Goal: Task Accomplishment & Management: Manage account settings

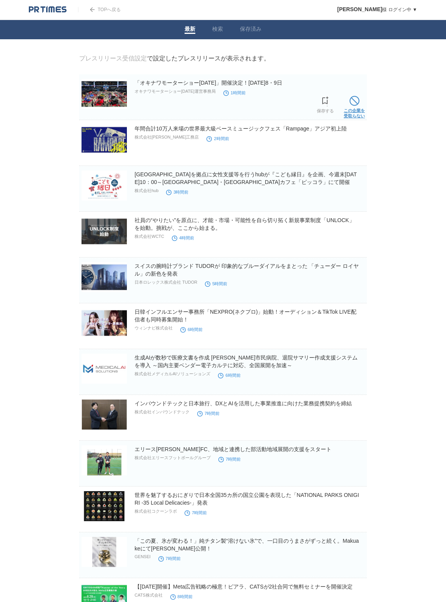
click at [358, 106] on span at bounding box center [355, 101] width 10 height 10
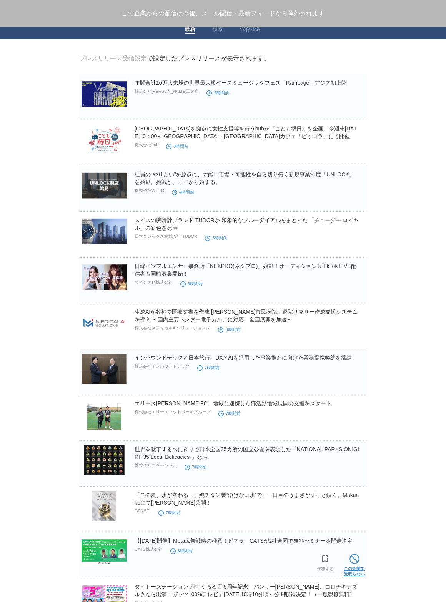
click at [357, 561] on span at bounding box center [355, 559] width 10 height 10
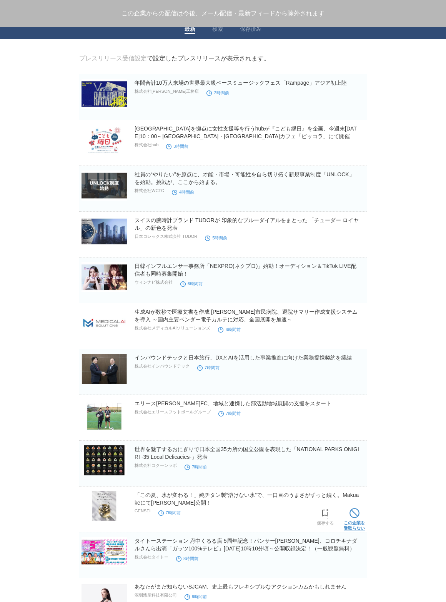
click at [354, 518] on span at bounding box center [355, 513] width 10 height 10
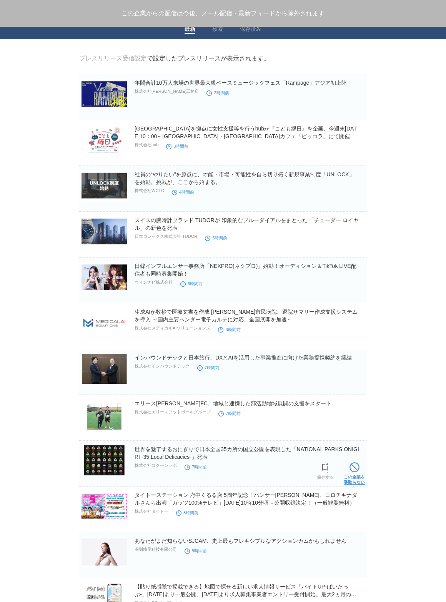
click at [355, 471] on span at bounding box center [355, 467] width 10 height 10
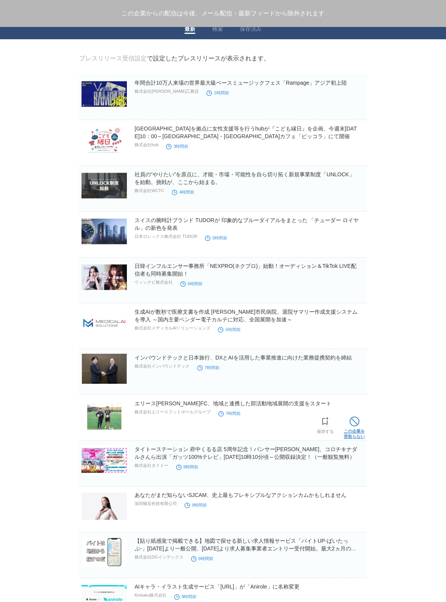
click at [353, 423] on span at bounding box center [355, 421] width 10 height 10
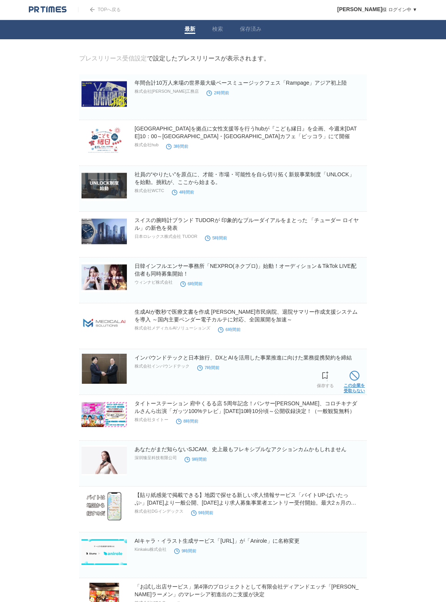
click at [355, 375] on span at bounding box center [355, 376] width 10 height 10
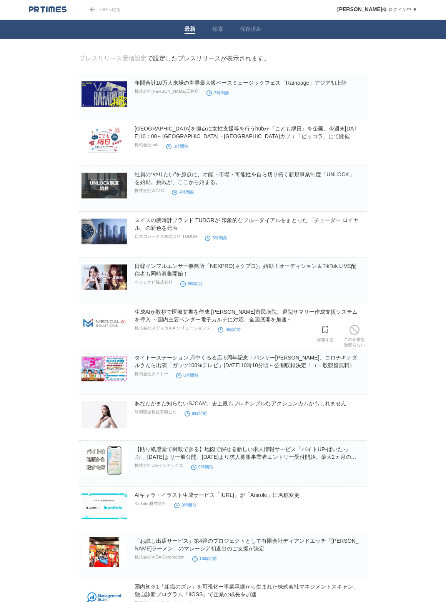
drag, startPoint x: 357, startPoint y: 336, endPoint x: 354, endPoint y: 339, distance: 4.9
click at [357, 335] on span at bounding box center [355, 330] width 10 height 10
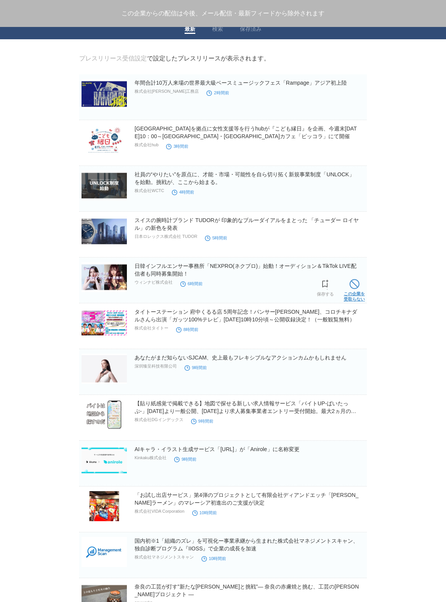
click at [353, 291] on link "この企業を 受取らない" at bounding box center [354, 289] width 21 height 25
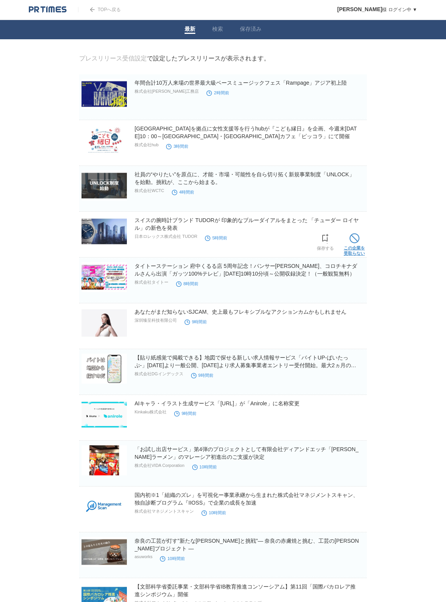
click at [356, 243] on span at bounding box center [355, 238] width 10 height 10
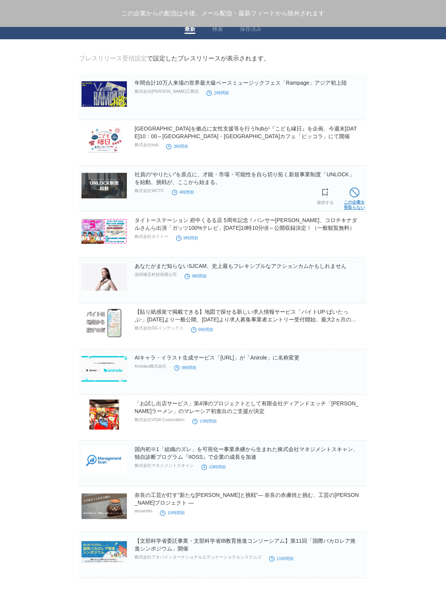
click at [354, 196] on span at bounding box center [355, 192] width 10 height 10
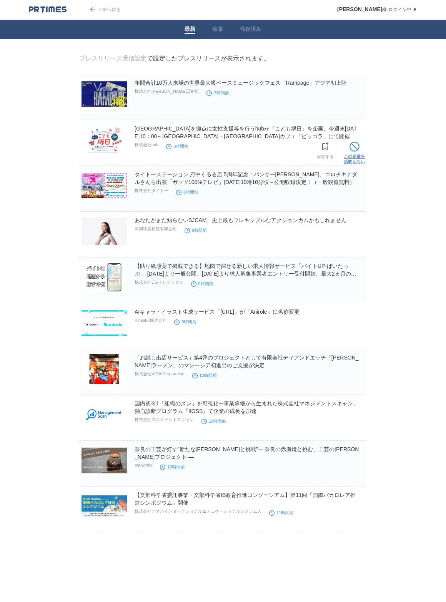
click at [351, 148] on span at bounding box center [355, 147] width 10 height 10
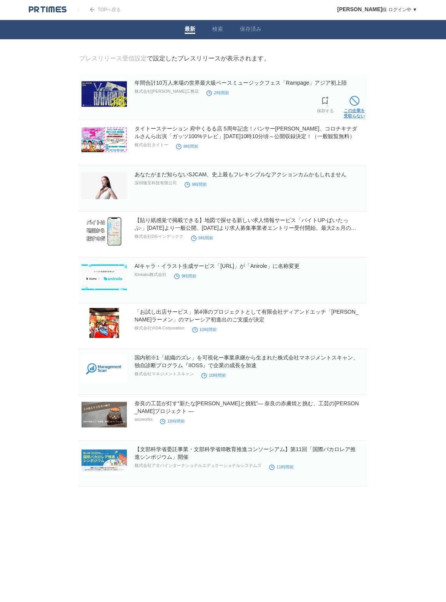
click at [356, 98] on span at bounding box center [355, 101] width 10 height 10
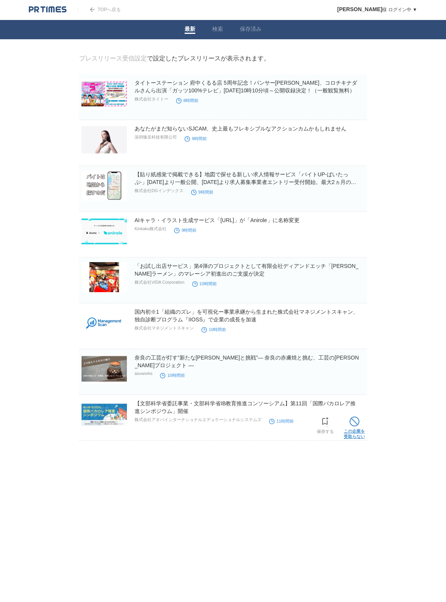
click at [356, 426] on span at bounding box center [355, 421] width 10 height 10
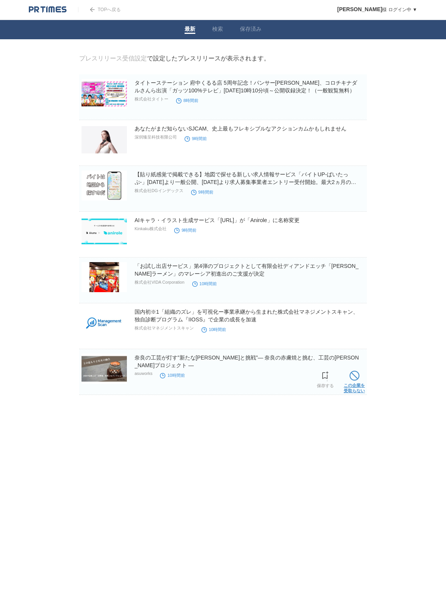
click at [355, 381] on span at bounding box center [355, 376] width 10 height 10
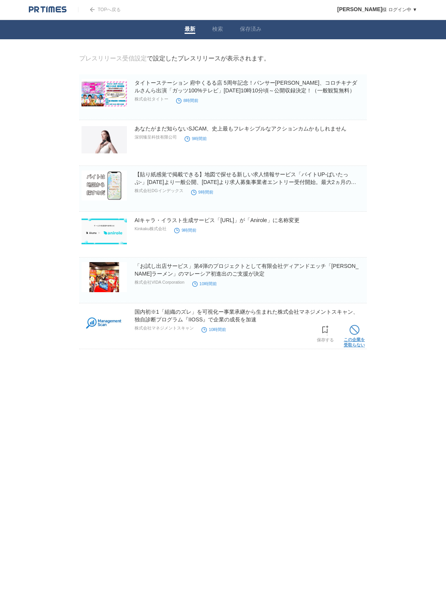
click at [355, 326] on span at bounding box center [355, 330] width 10 height 10
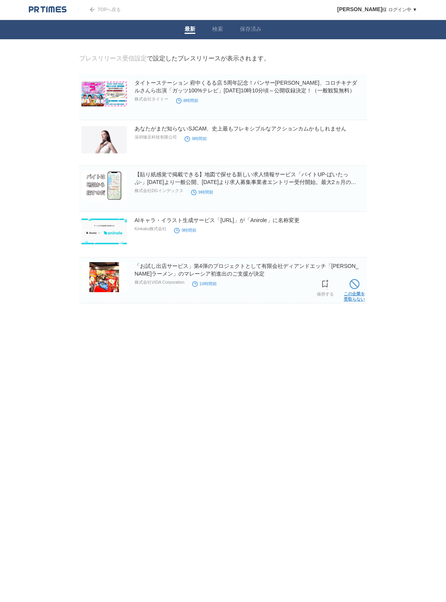
click at [354, 289] on span at bounding box center [355, 284] width 10 height 10
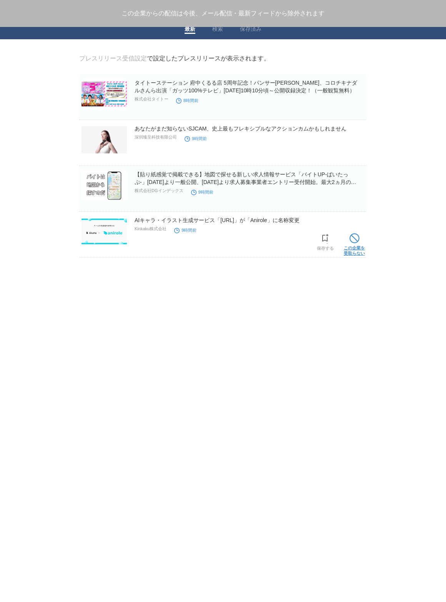
click at [359, 242] on span at bounding box center [355, 238] width 10 height 10
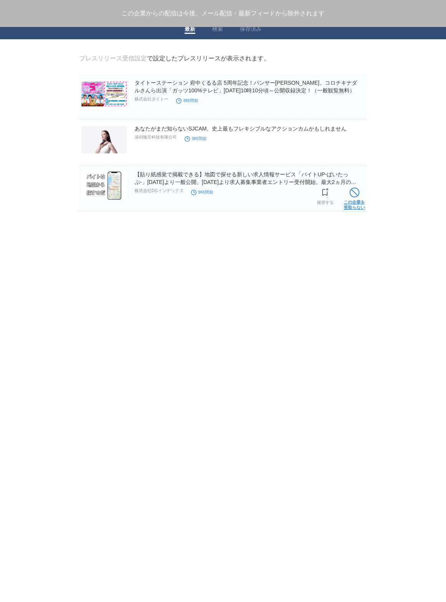
click at [358, 196] on span at bounding box center [355, 192] width 10 height 10
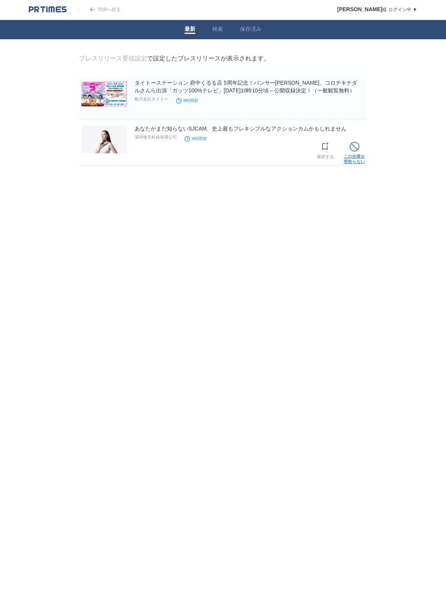
click at [355, 154] on link "この企業を 受取らない" at bounding box center [354, 152] width 21 height 25
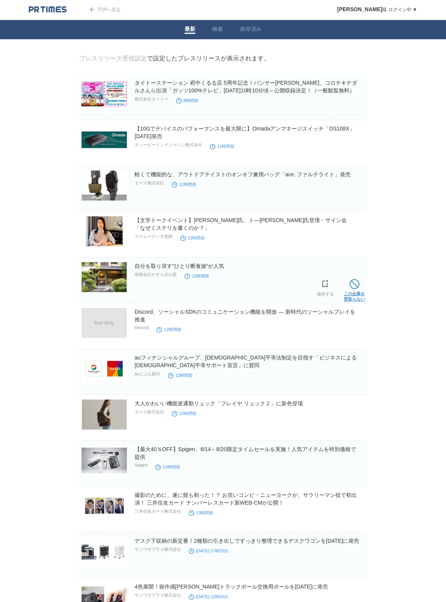
click at [354, 283] on span at bounding box center [355, 284] width 10 height 10
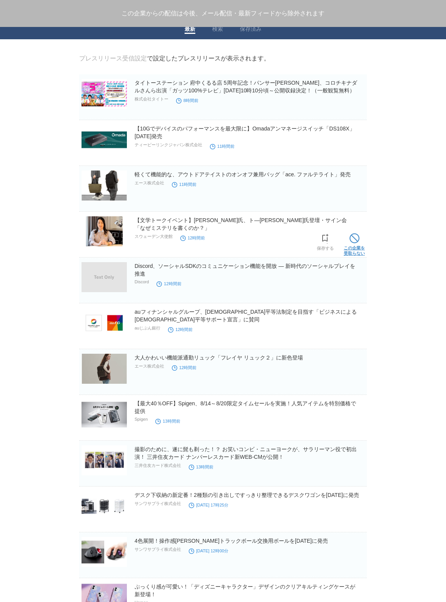
click at [351, 237] on span at bounding box center [355, 238] width 10 height 10
